Goal: Task Accomplishment & Management: Manage account settings

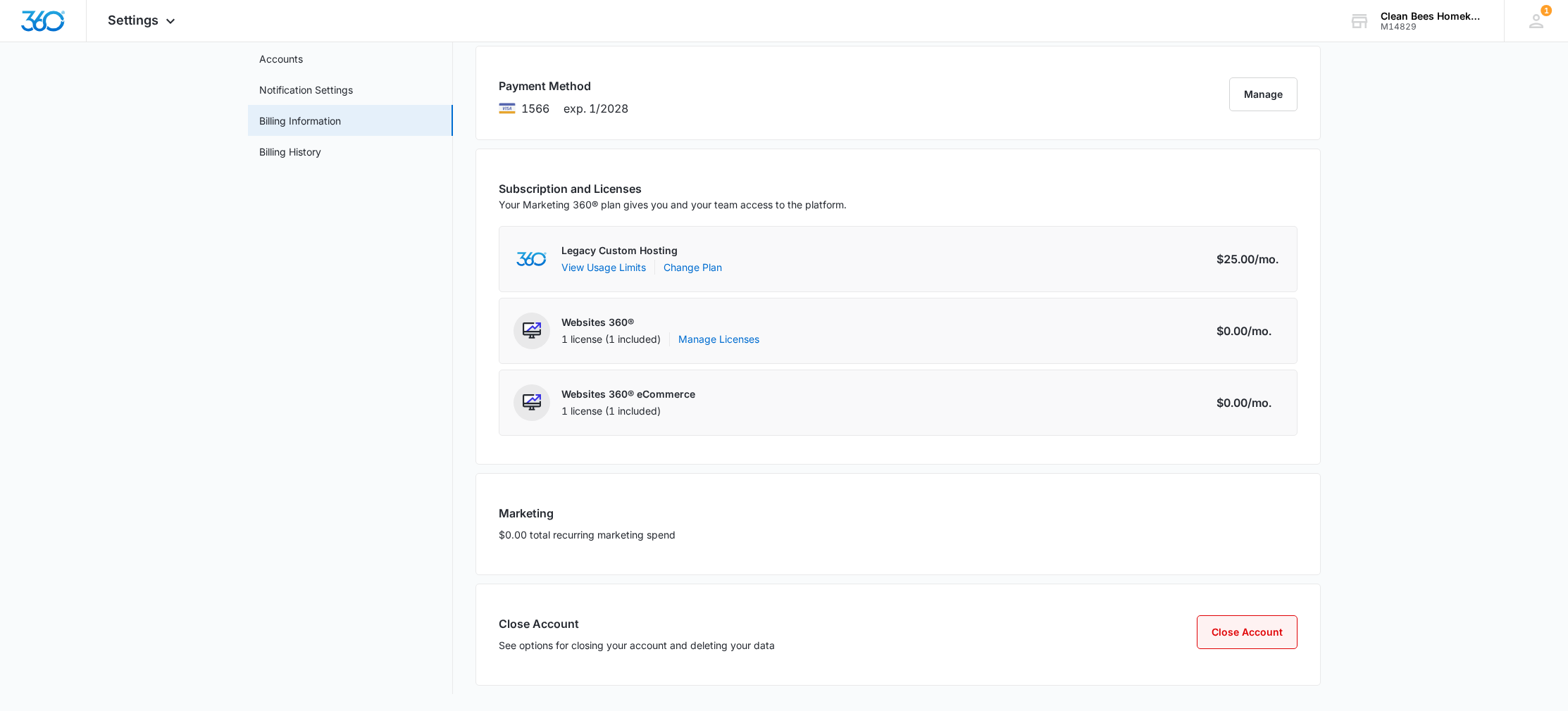
click at [1231, 628] on button "Close Account" at bounding box center [1247, 632] width 101 height 34
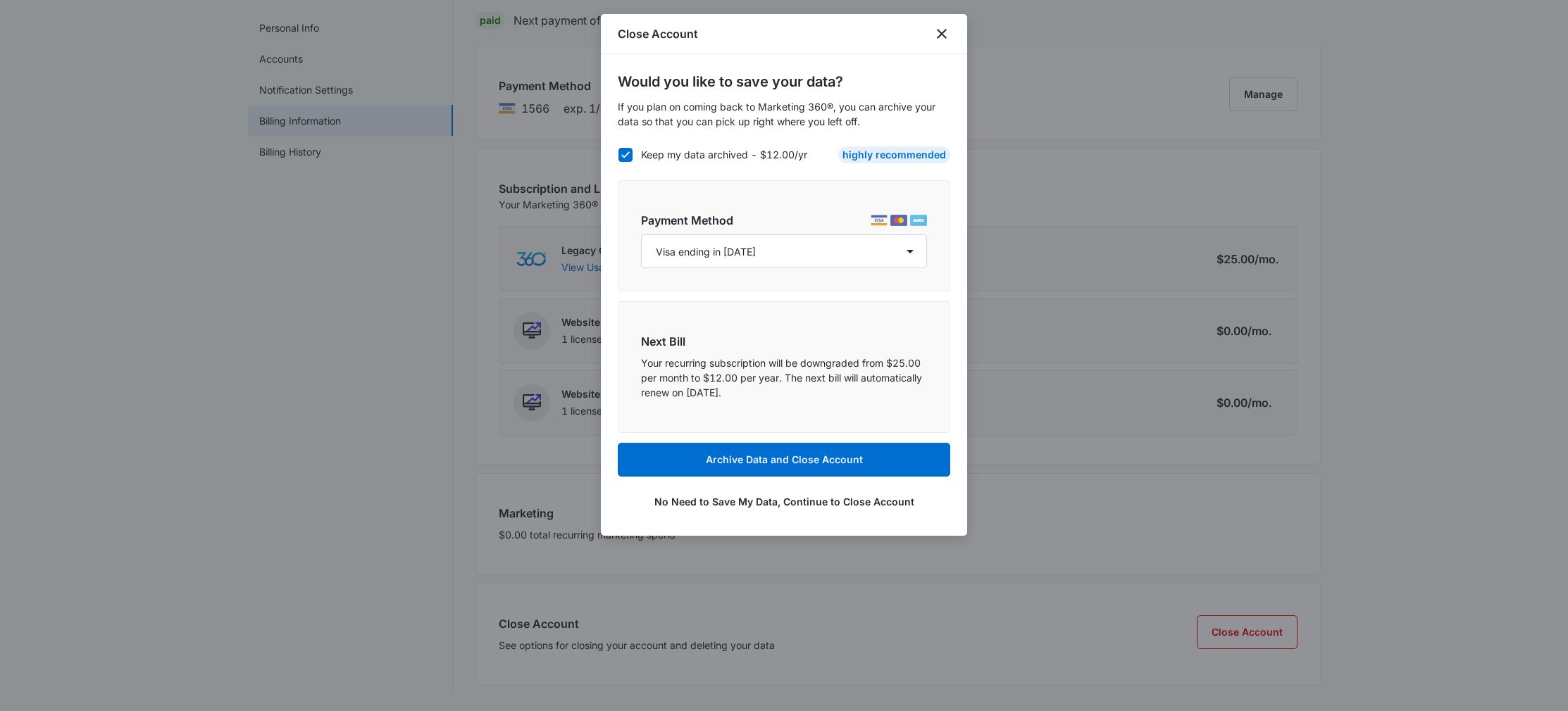
click at [625, 157] on icon at bounding box center [625, 155] width 13 height 13
click at [618, 155] on input "Keep my data archived - $12.00/yr" at bounding box center [618, 154] width 1 height 1
checkbox input "false"
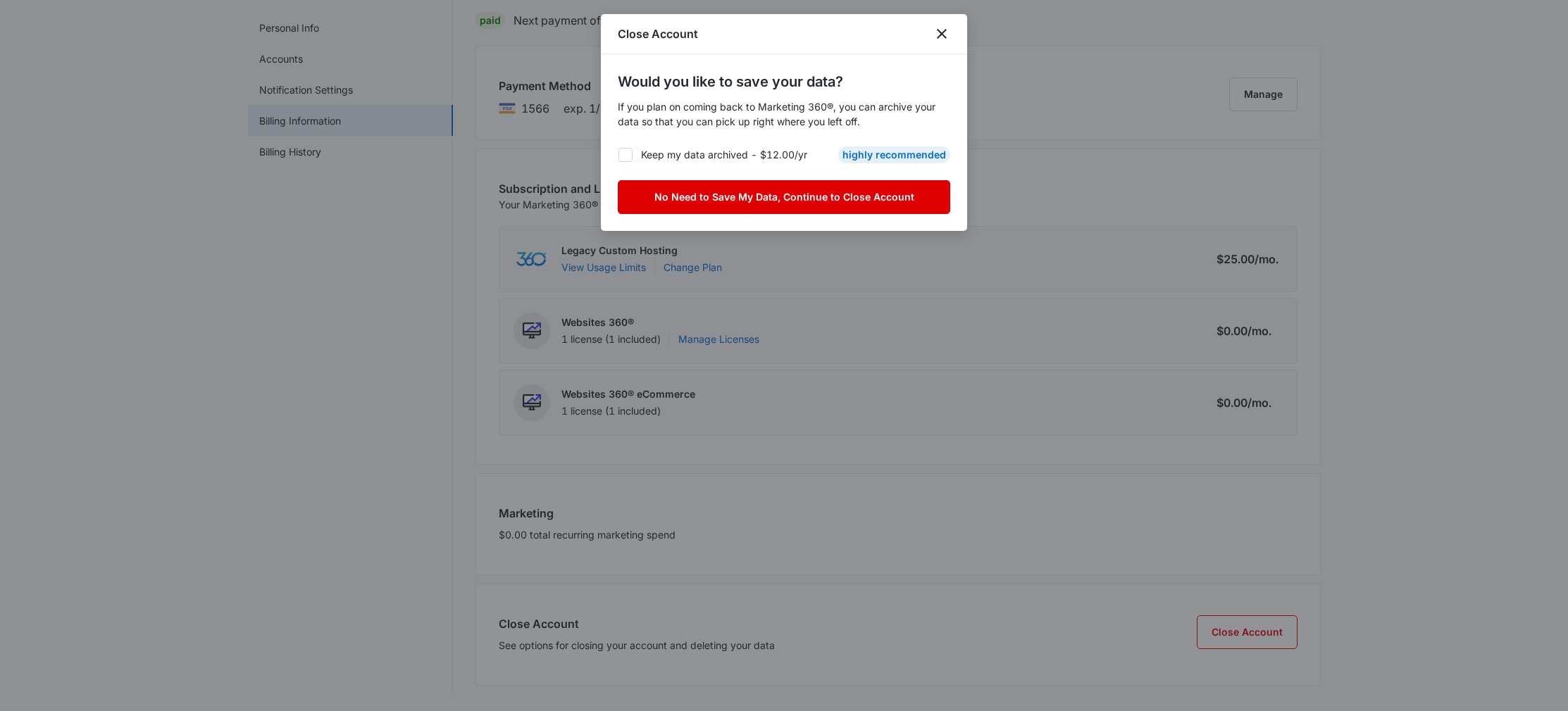
click at [820, 198] on button "No Need to Save My Data, Continue to Close Account" at bounding box center [784, 197] width 333 height 34
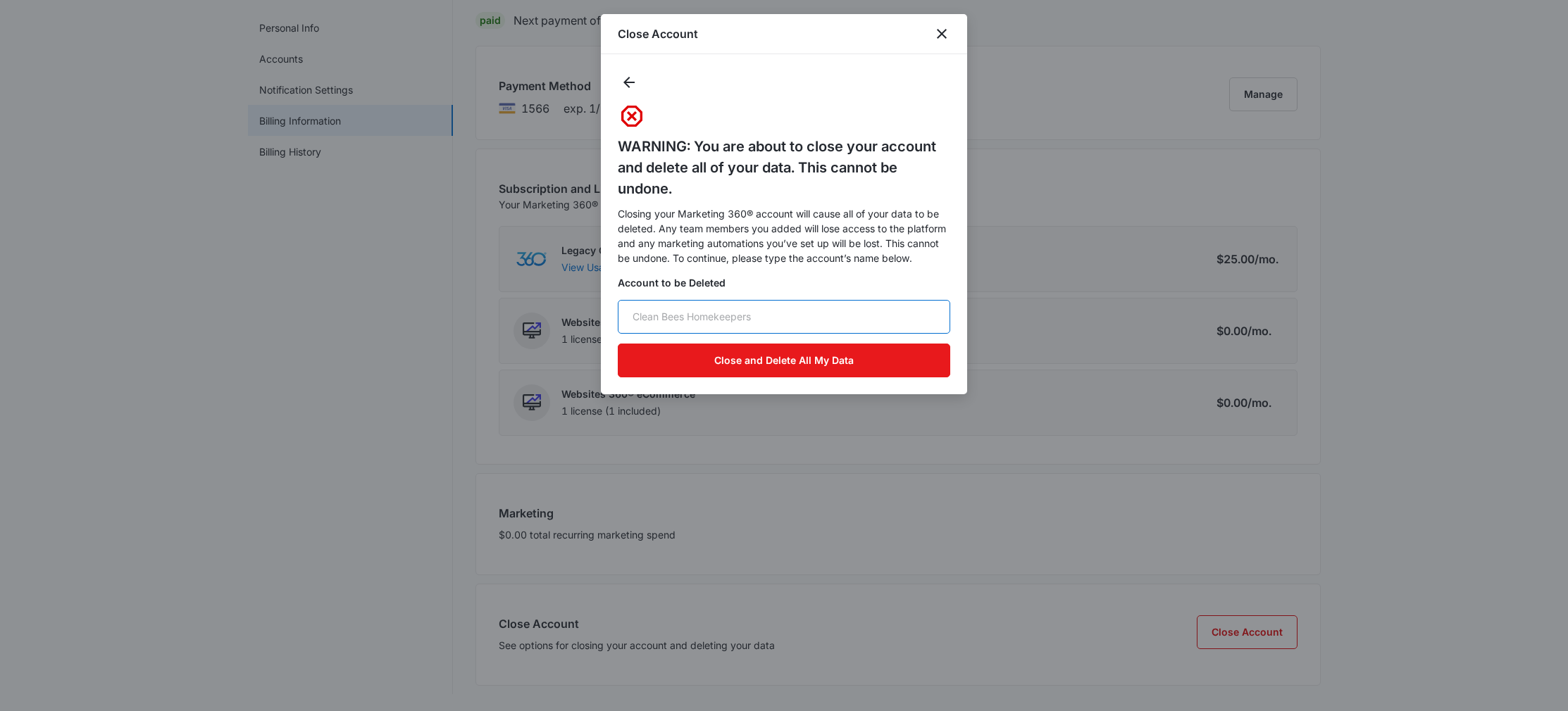
click at [718, 316] on input "text" at bounding box center [784, 317] width 333 height 34
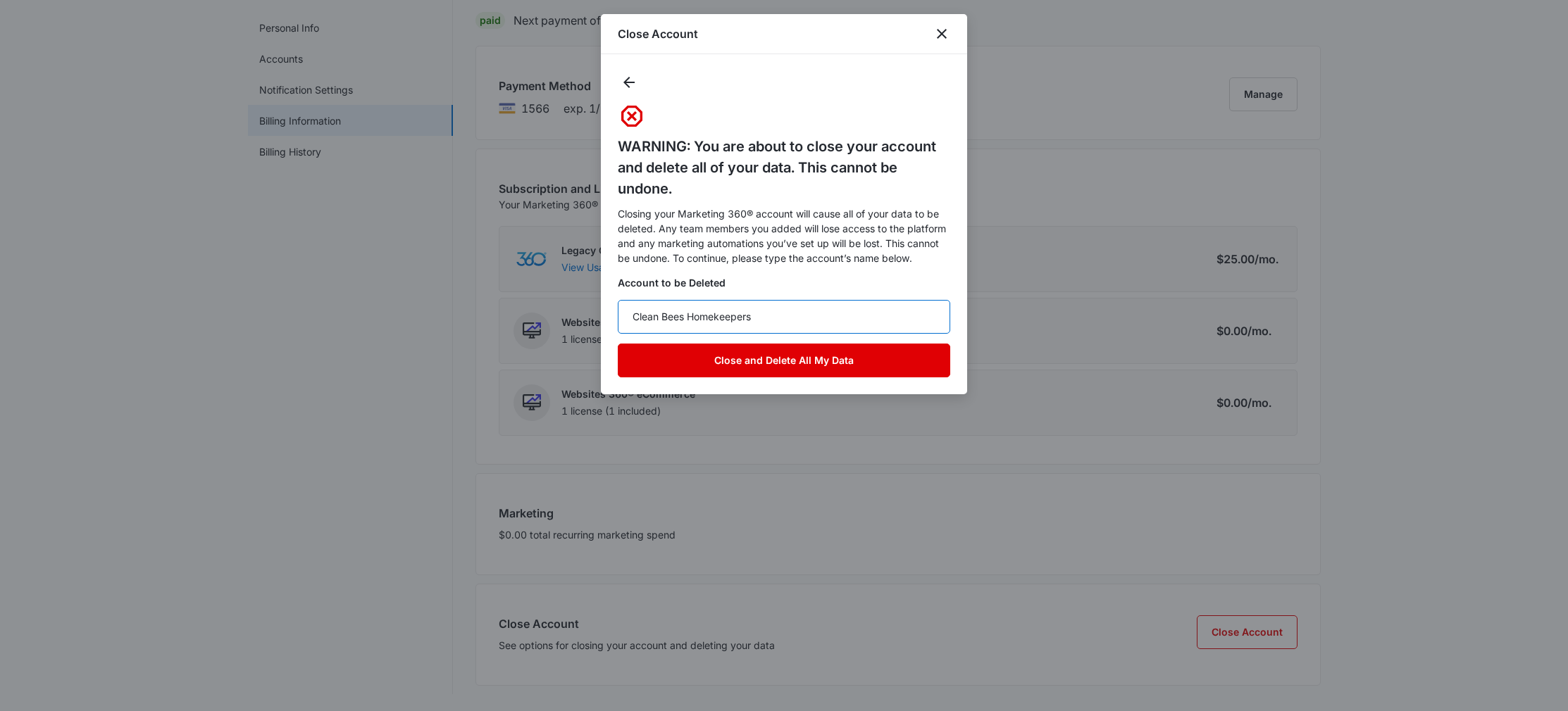
type input "Clean Bees Homekeepers"
click at [838, 365] on button "Close and Delete All My Data" at bounding box center [784, 361] width 333 height 34
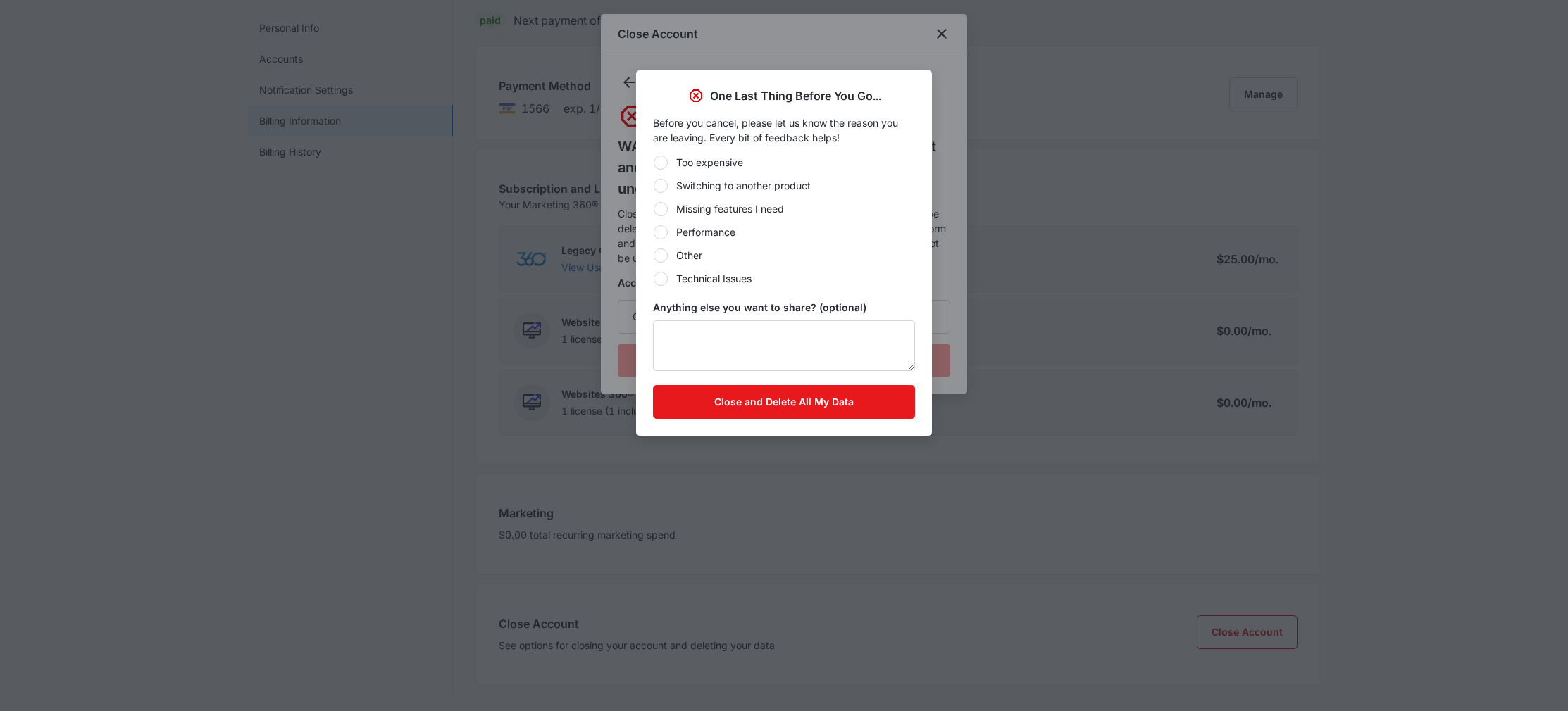
click at [733, 189] on div "Switching to another product" at bounding box center [743, 185] width 135 height 15
click at [654, 186] on input "Switching to another product" at bounding box center [653, 185] width 1 height 1
radio input "true"
click at [776, 405] on button "Close and Delete All My Data" at bounding box center [784, 402] width 262 height 34
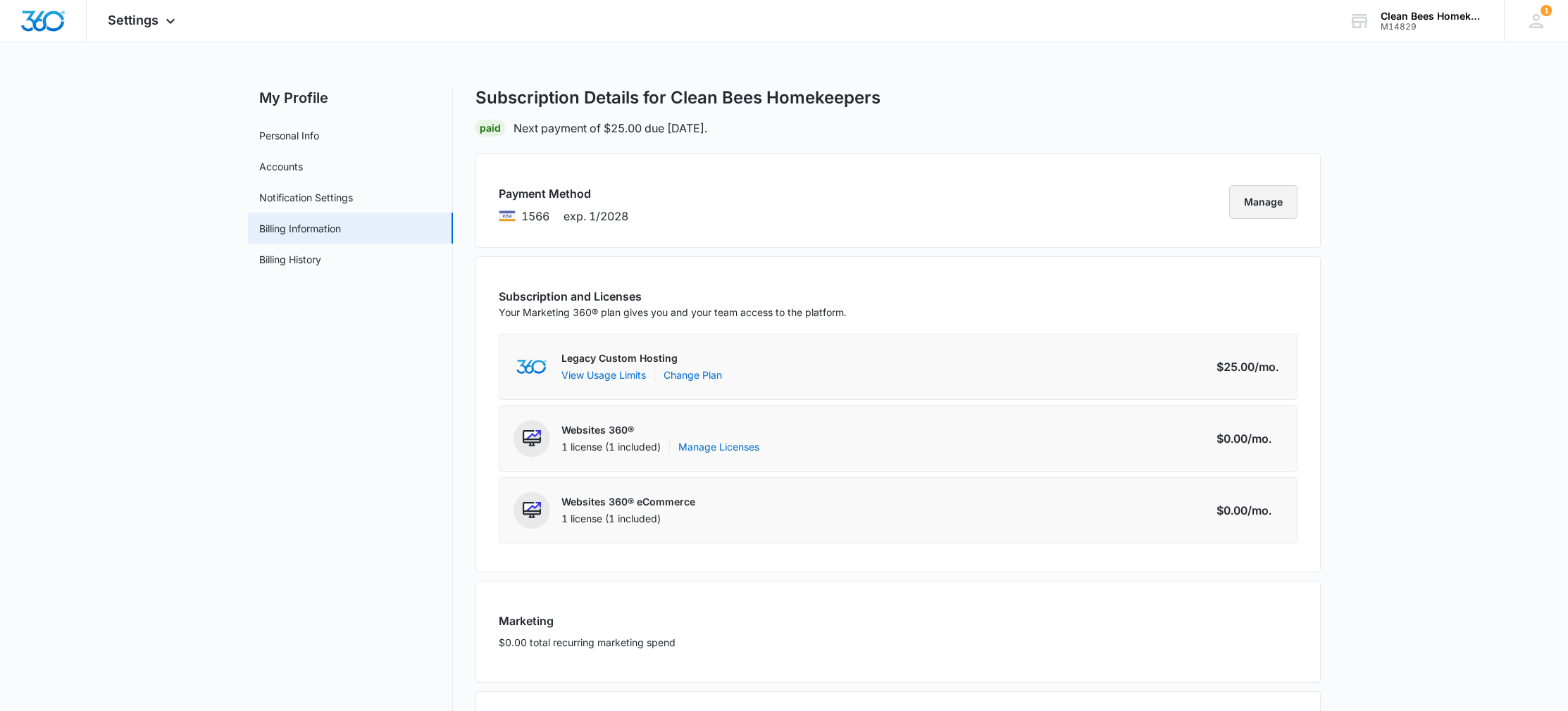
click at [1254, 202] on button "Manage" at bounding box center [1263, 202] width 68 height 34
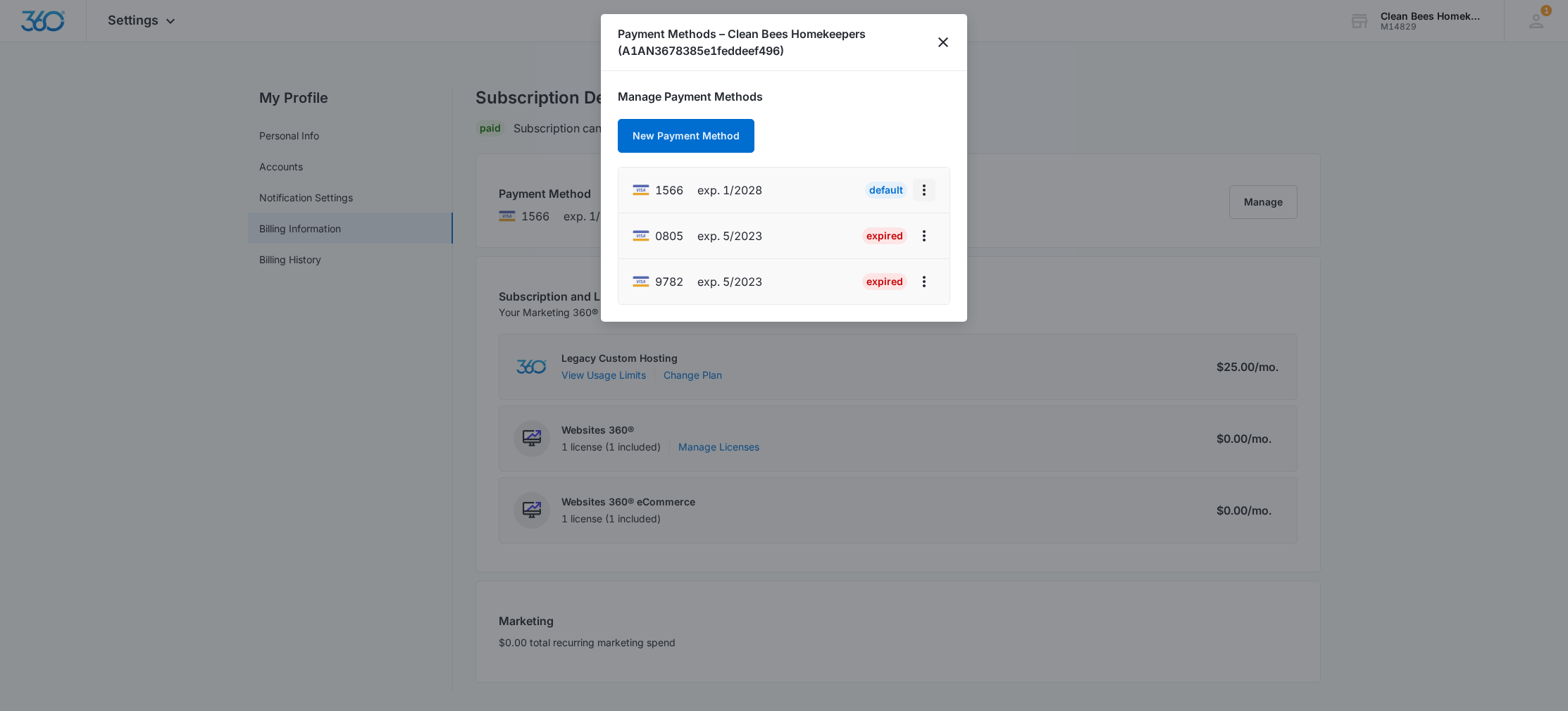
click at [918, 182] on icon "actions.viewMore" at bounding box center [924, 190] width 17 height 17
click at [886, 228] on div "Edit Card" at bounding box center [879, 230] width 43 height 10
select select "2028"
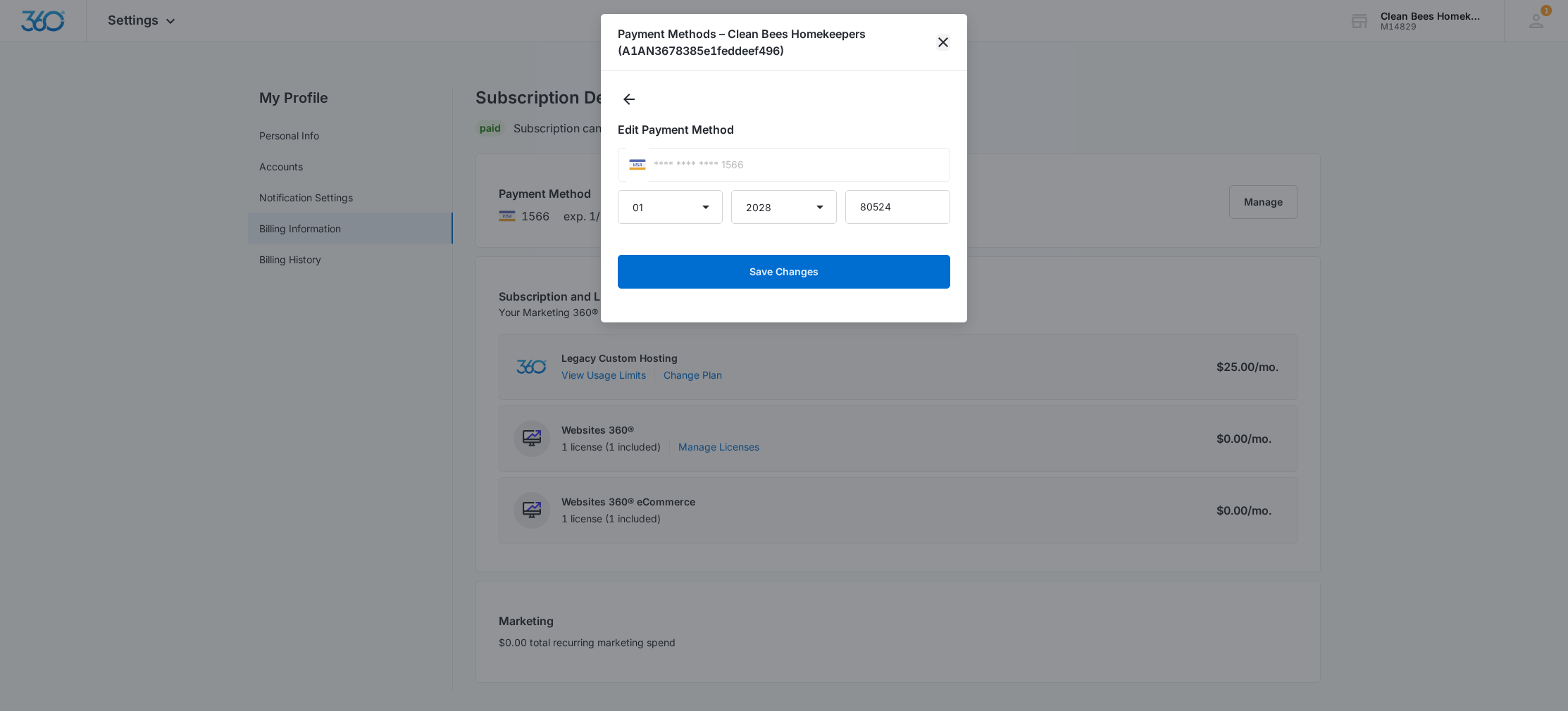
click at [948, 39] on icon "close" at bounding box center [943, 43] width 17 height 17
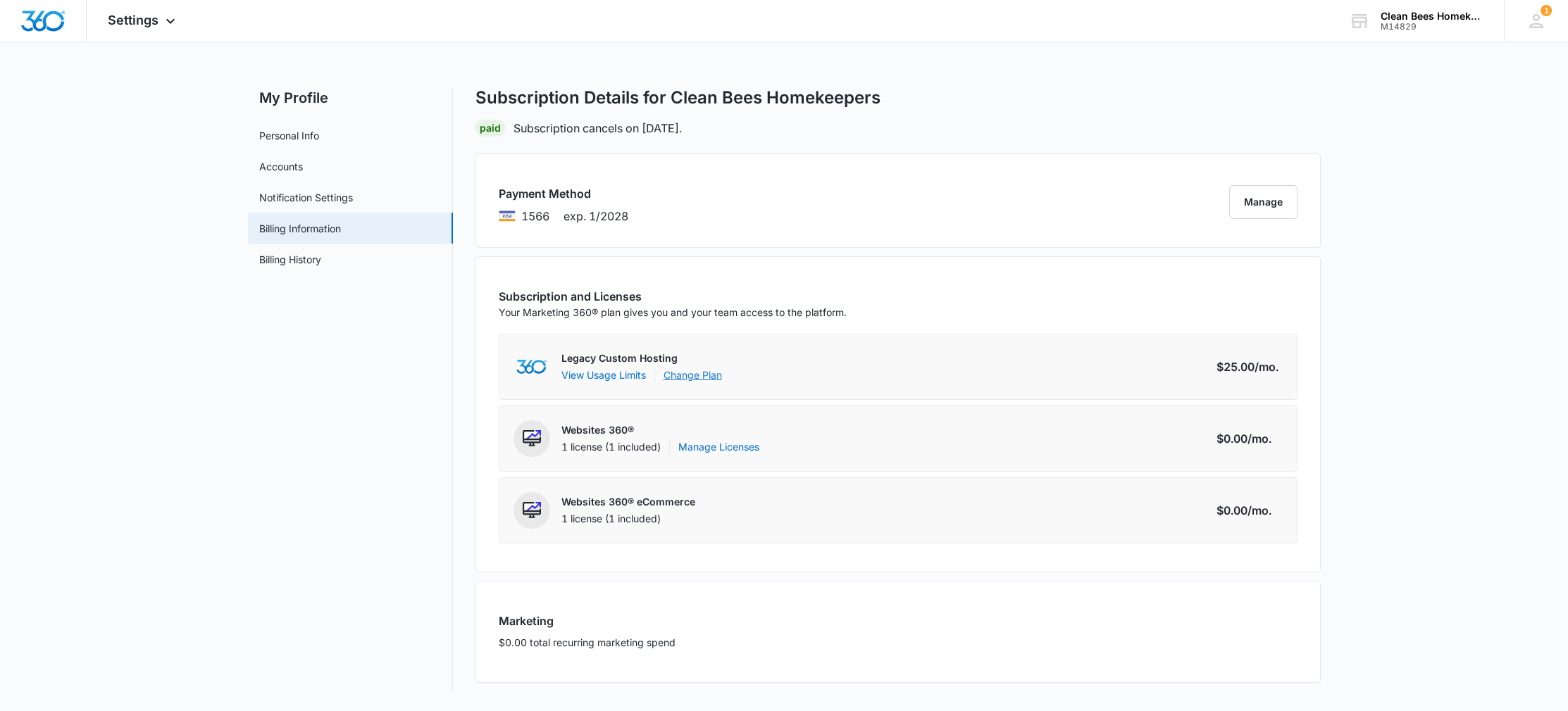
click at [682, 370] on link "Change Plan" at bounding box center [692, 374] width 58 height 15
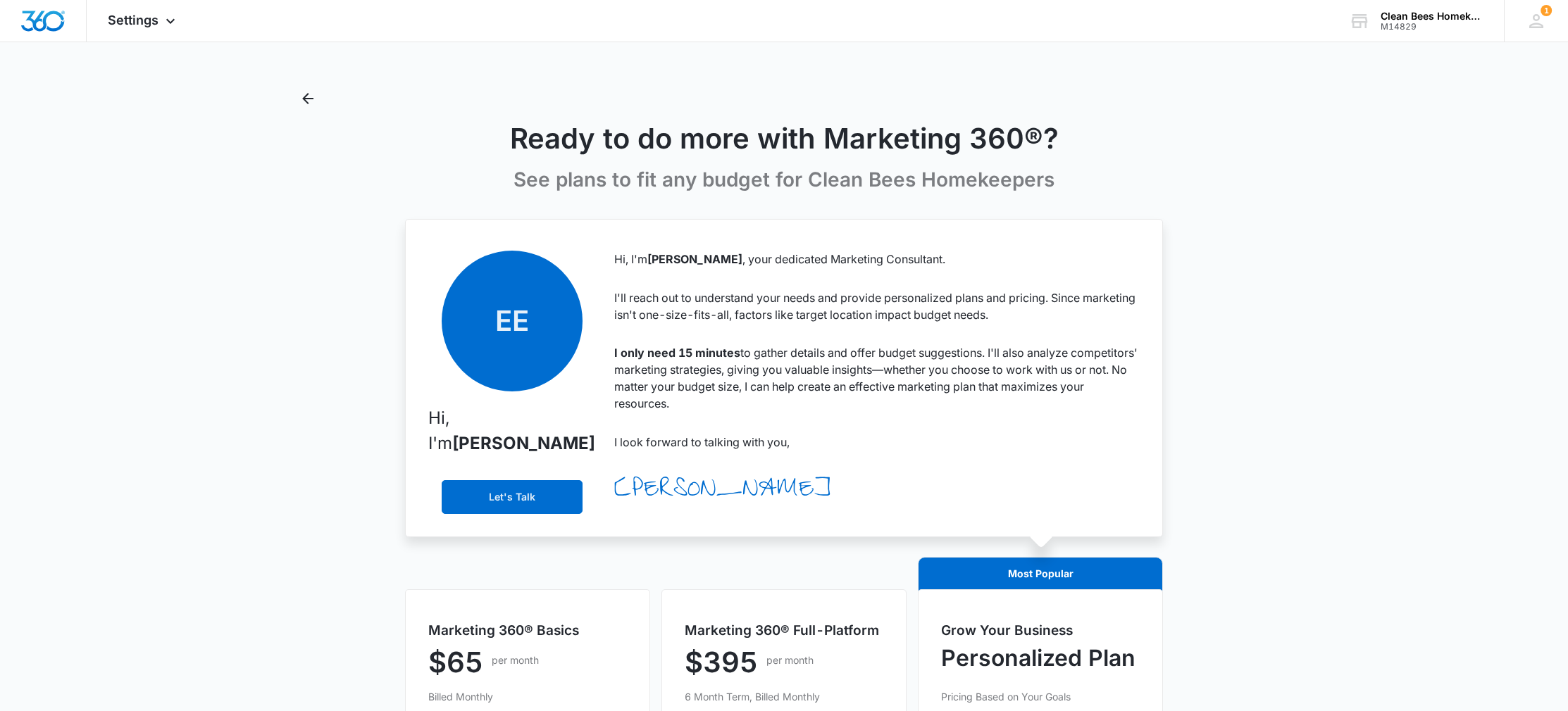
click at [313, 86] on div "Settings Apps Reputation Websites Forms CRM Email Social Shop Payments POS Cont…" at bounding box center [784, 712] width 1568 height 1424
click at [304, 92] on icon "Back" at bounding box center [308, 99] width 17 height 17
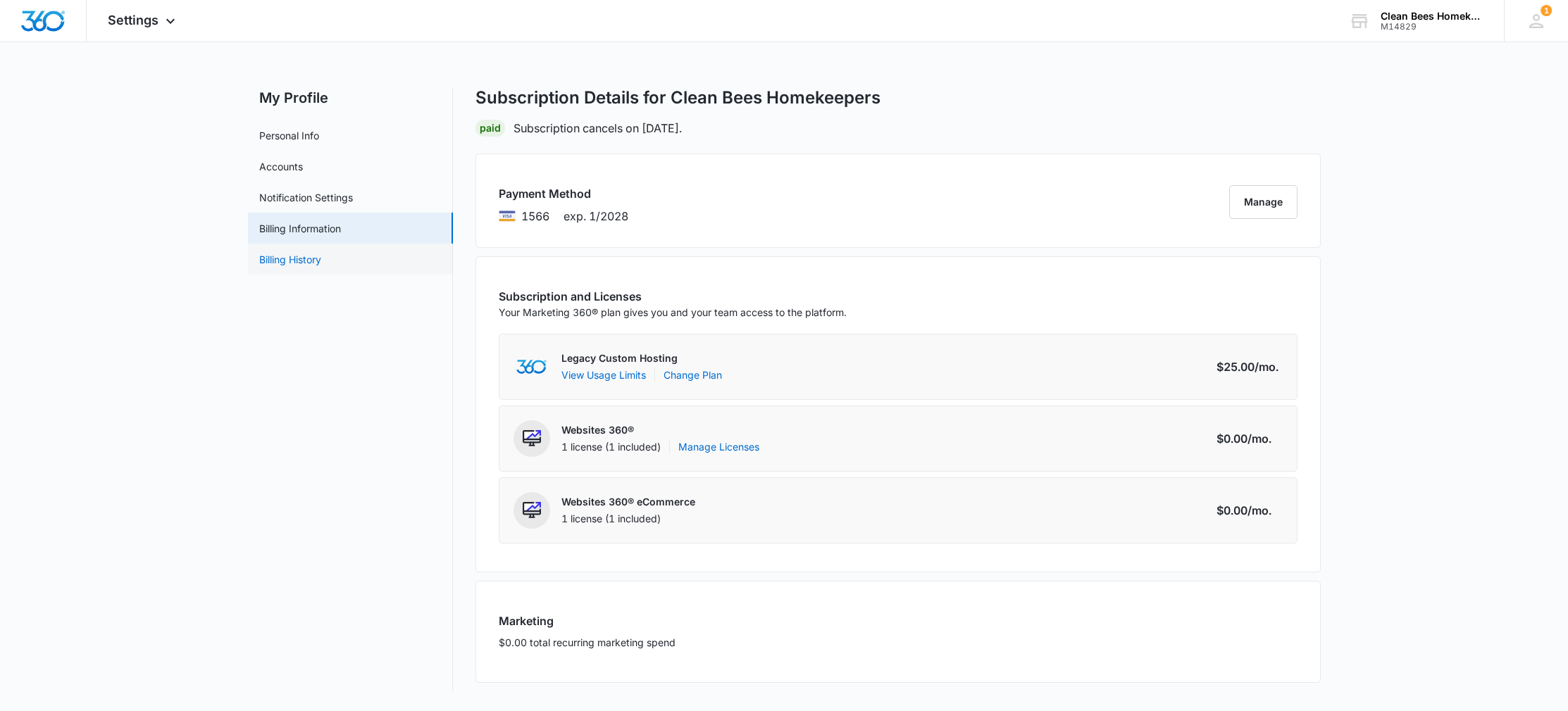
click at [313, 267] on link "Billing History" at bounding box center [289, 259] width 62 height 15
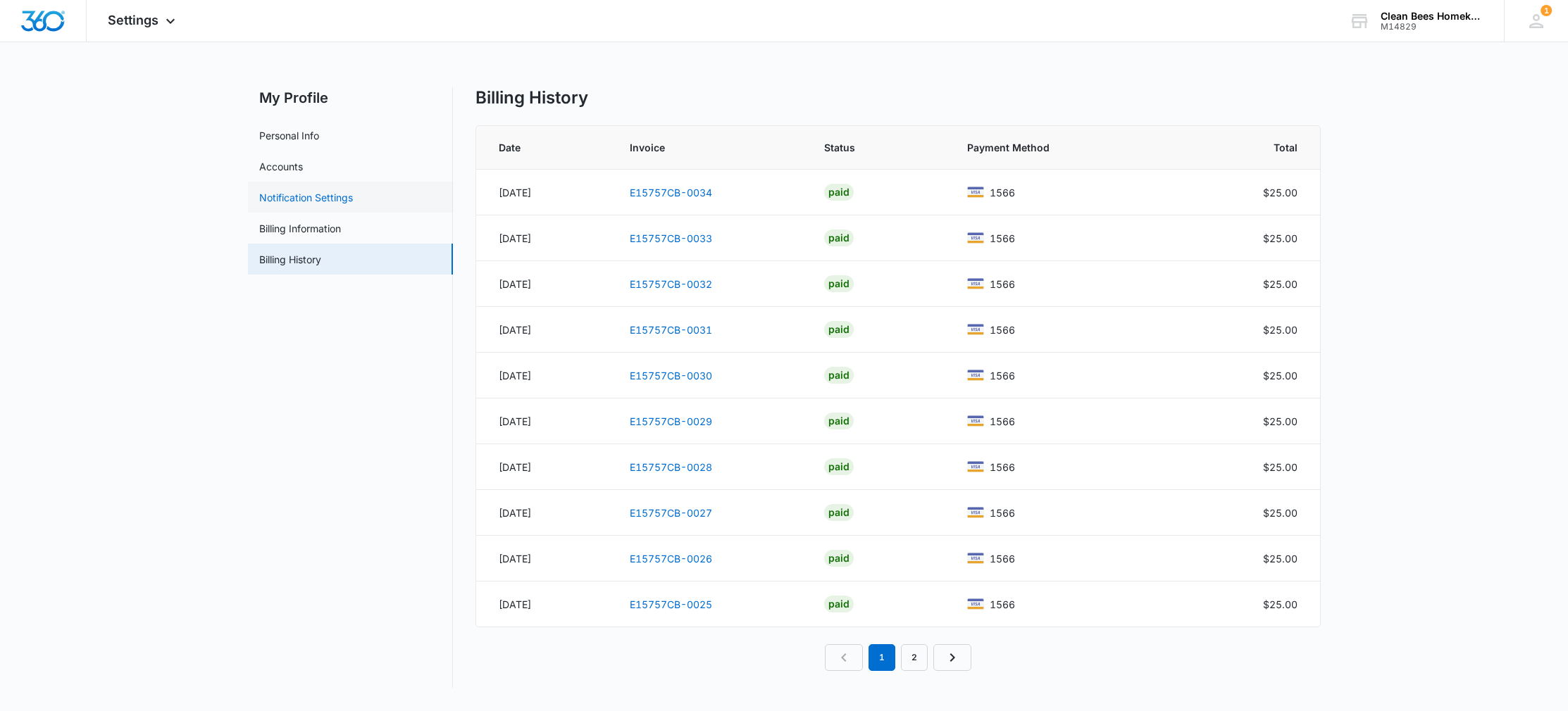
click at [307, 196] on link "Notification Settings" at bounding box center [306, 197] width 94 height 15
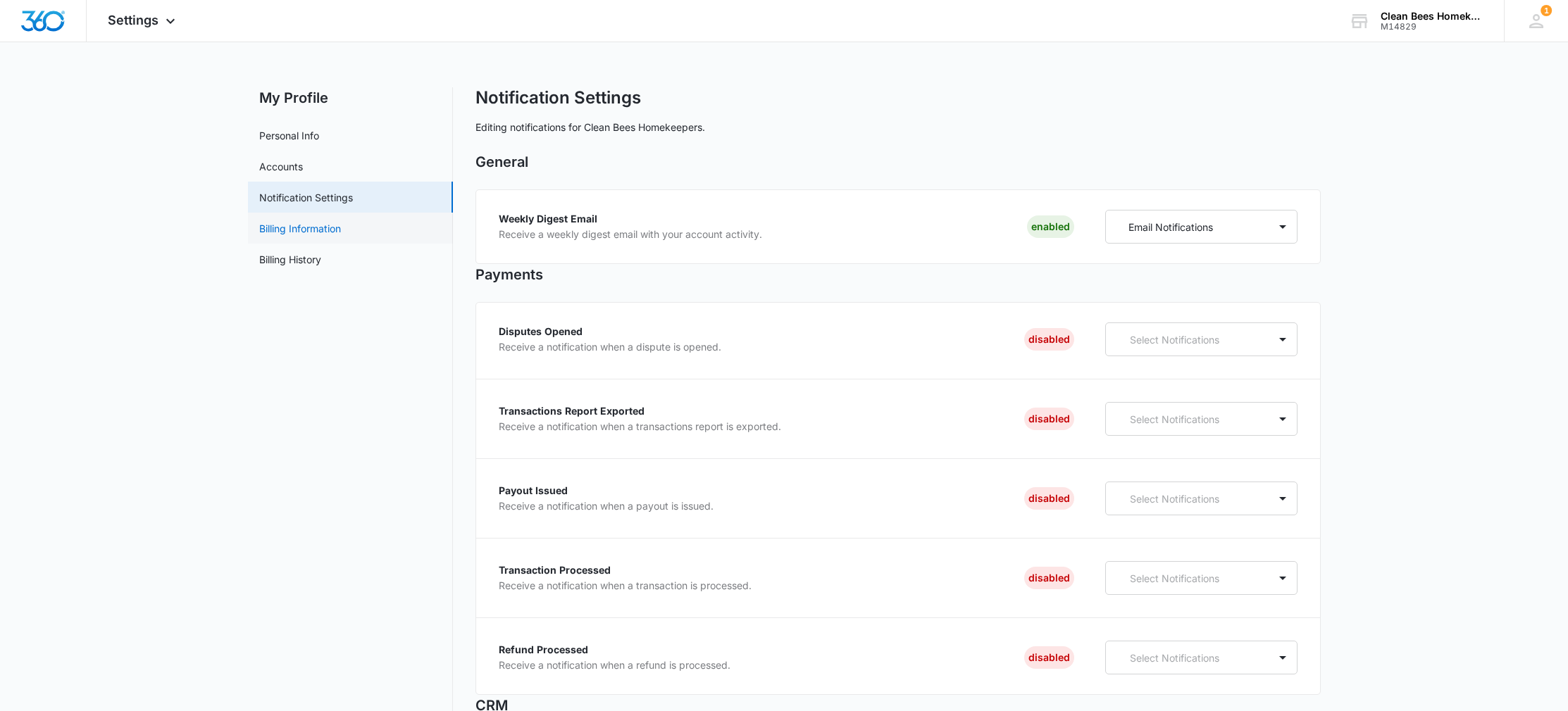
click at [312, 221] on link "Billing Information" at bounding box center [299, 228] width 82 height 15
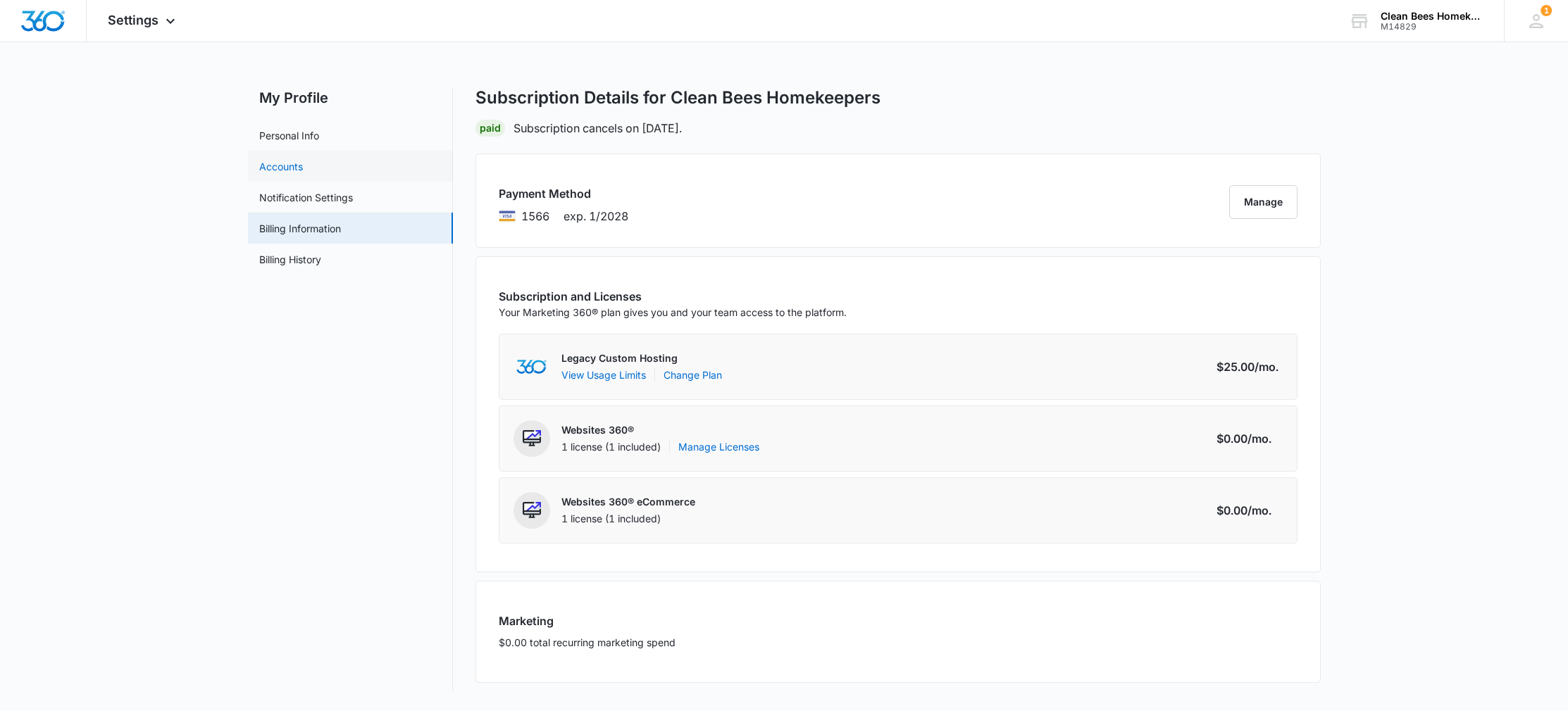
click at [302, 164] on link "Accounts" at bounding box center [281, 166] width 44 height 15
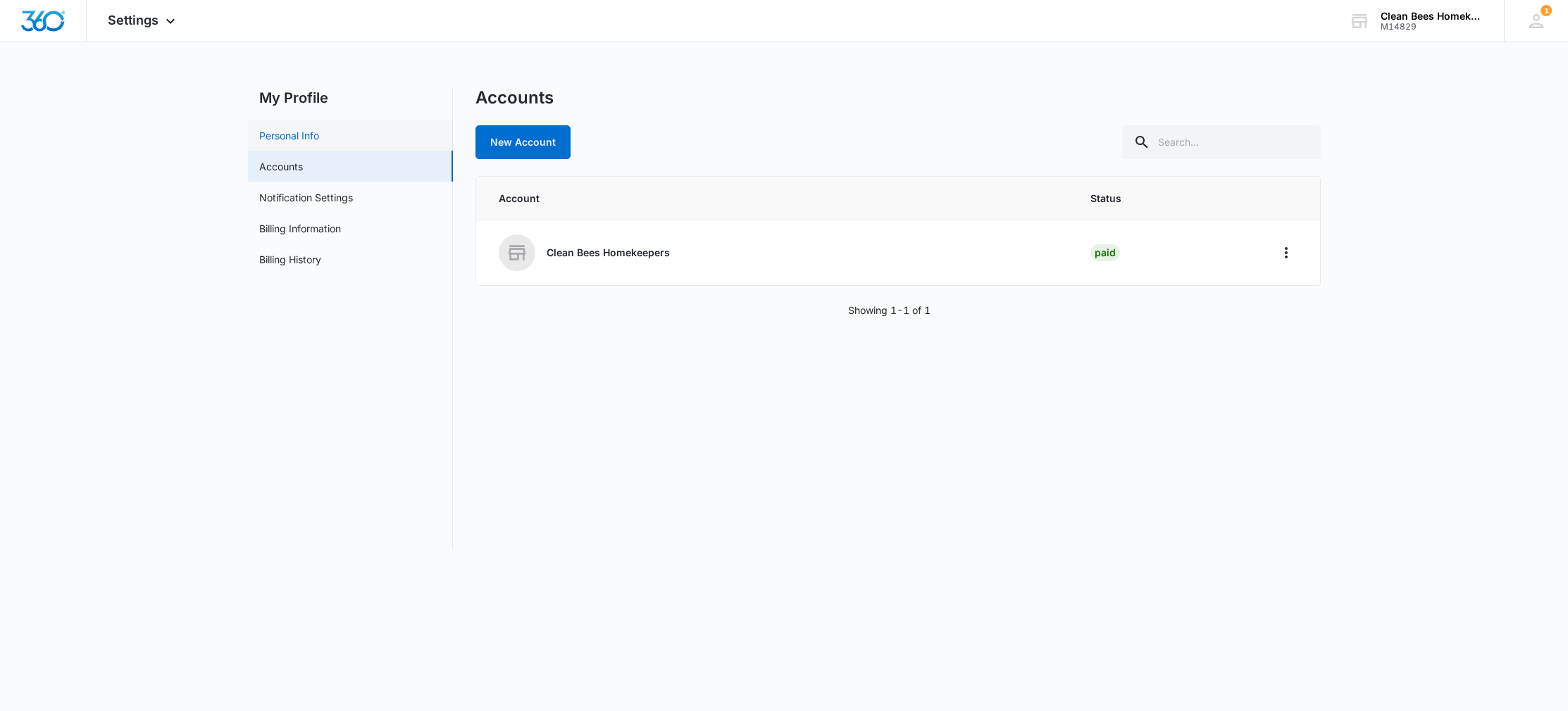
click at [311, 128] on link "Personal Info" at bounding box center [289, 135] width 60 height 15
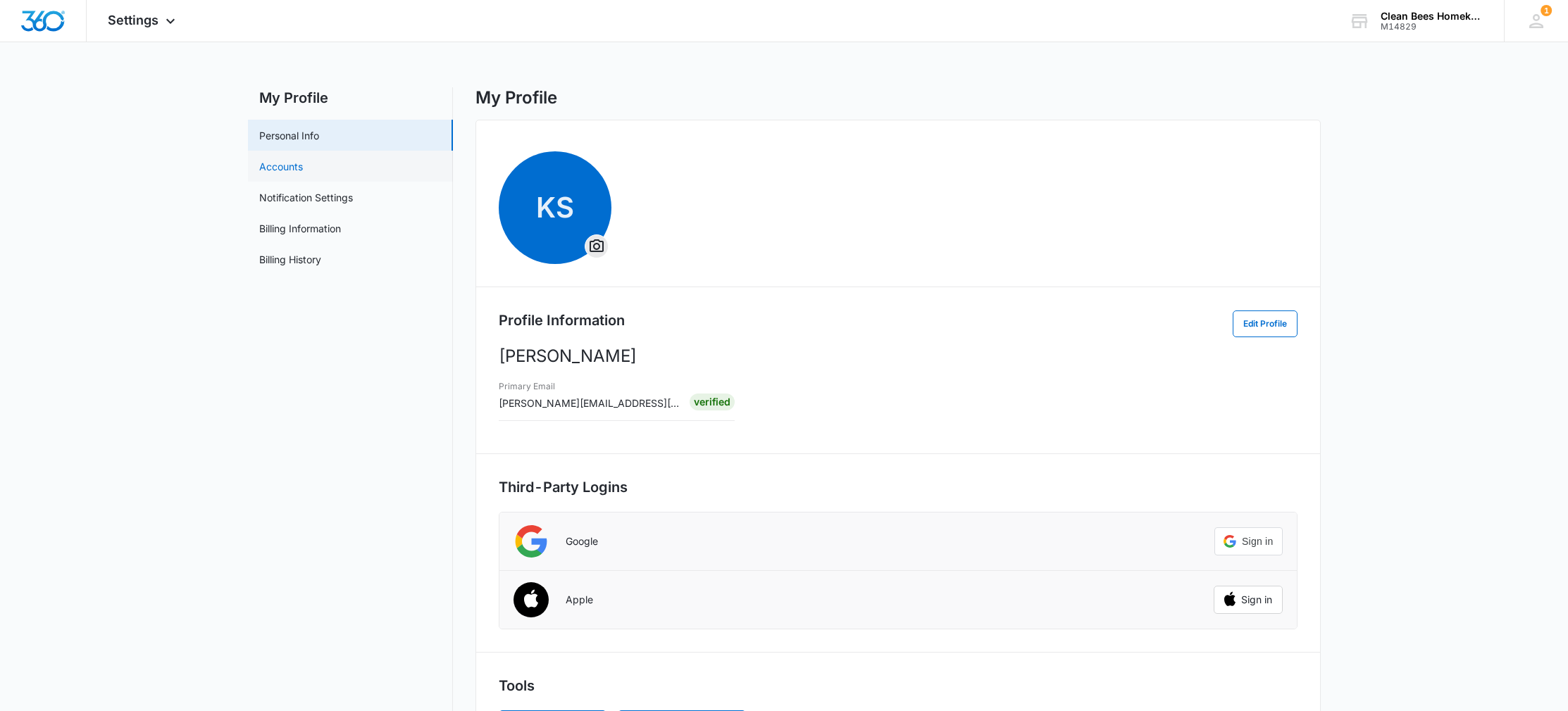
click at [303, 167] on link "Accounts" at bounding box center [281, 166] width 44 height 15
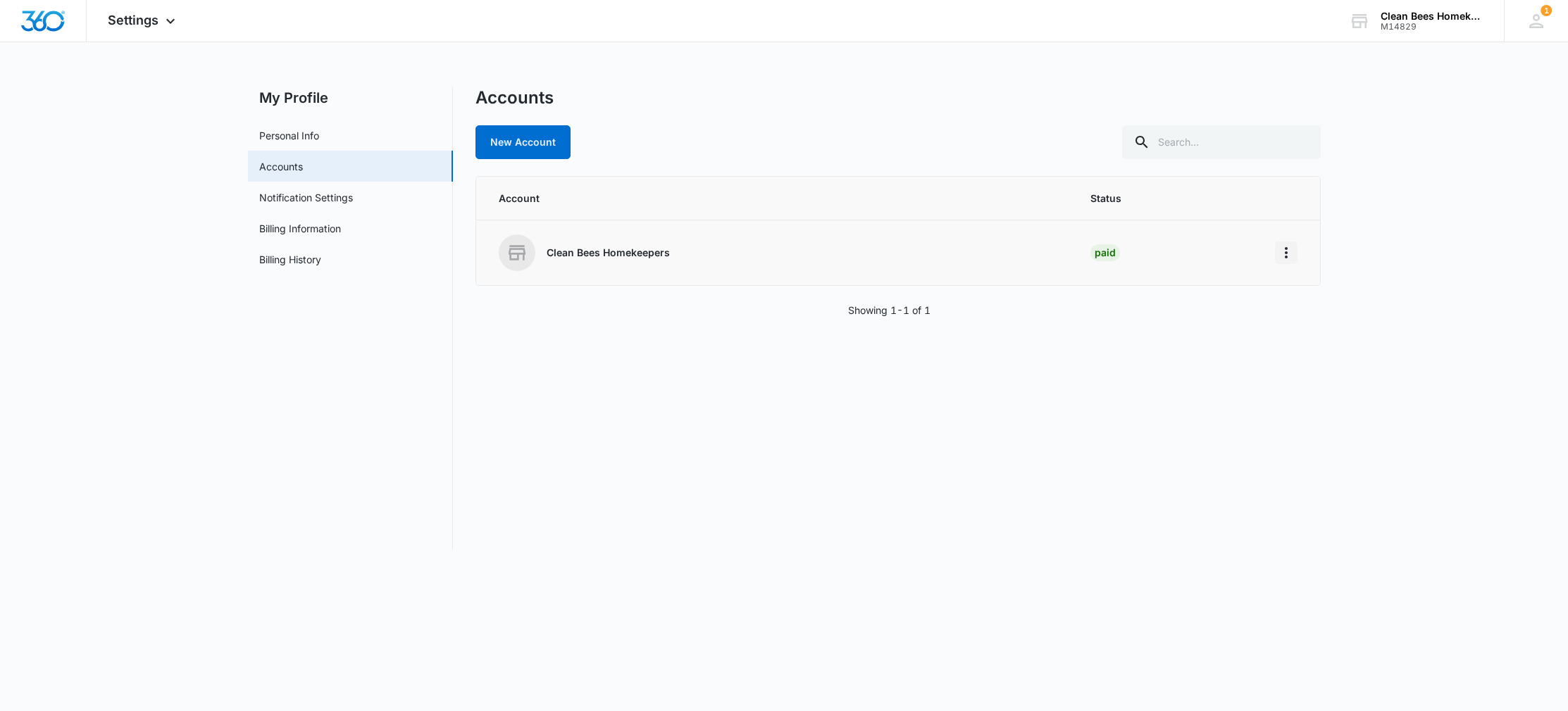
click at [1284, 252] on icon "Home" at bounding box center [1286, 253] width 3 height 11
click at [1293, 290] on div "Go to Dashboard" at bounding box center [1331, 292] width 78 height 10
